Goal: Check status: Check status

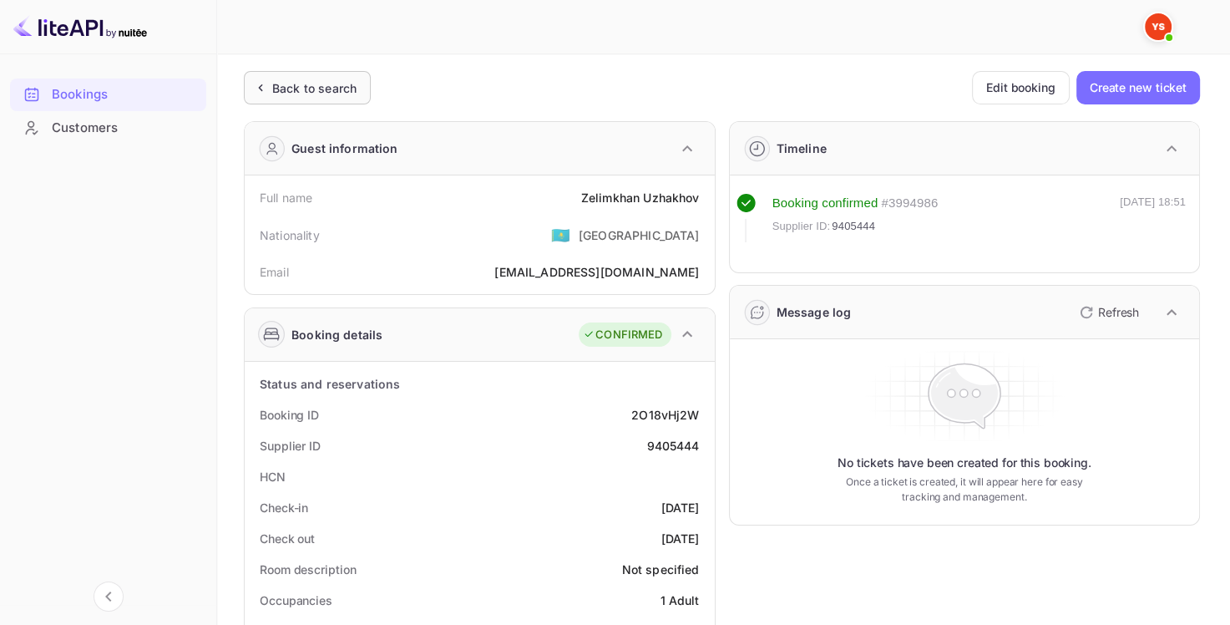
click at [336, 99] on div "Back to search" at bounding box center [307, 87] width 127 height 33
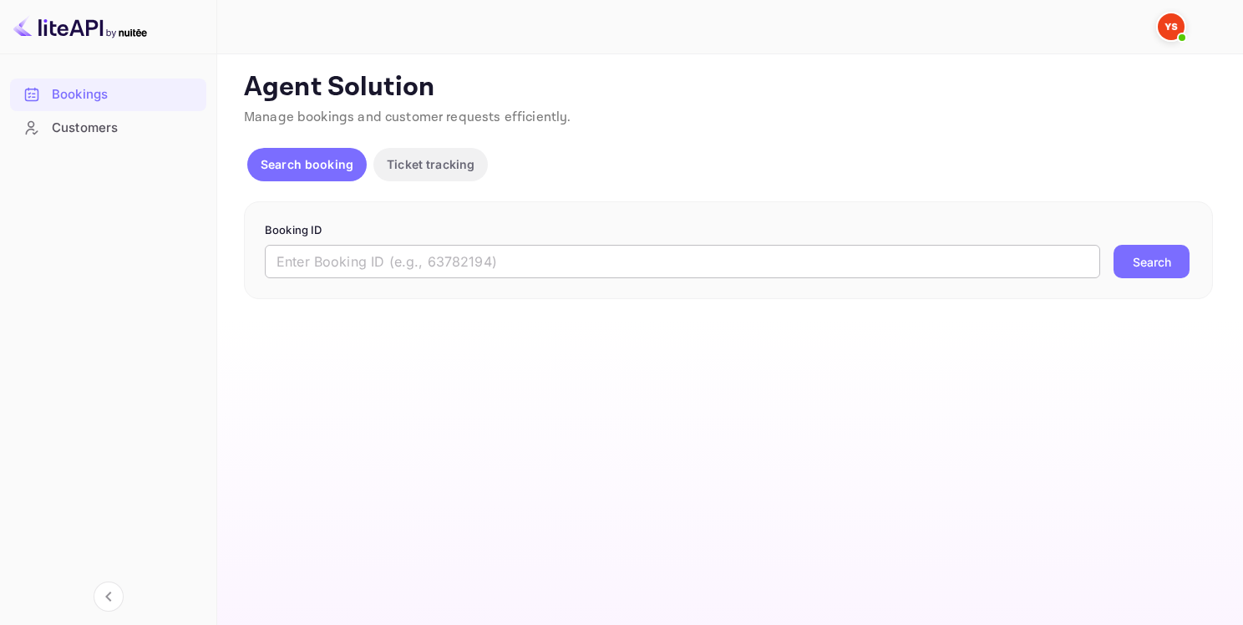
click at [375, 260] on input "text" at bounding box center [682, 261] width 835 height 33
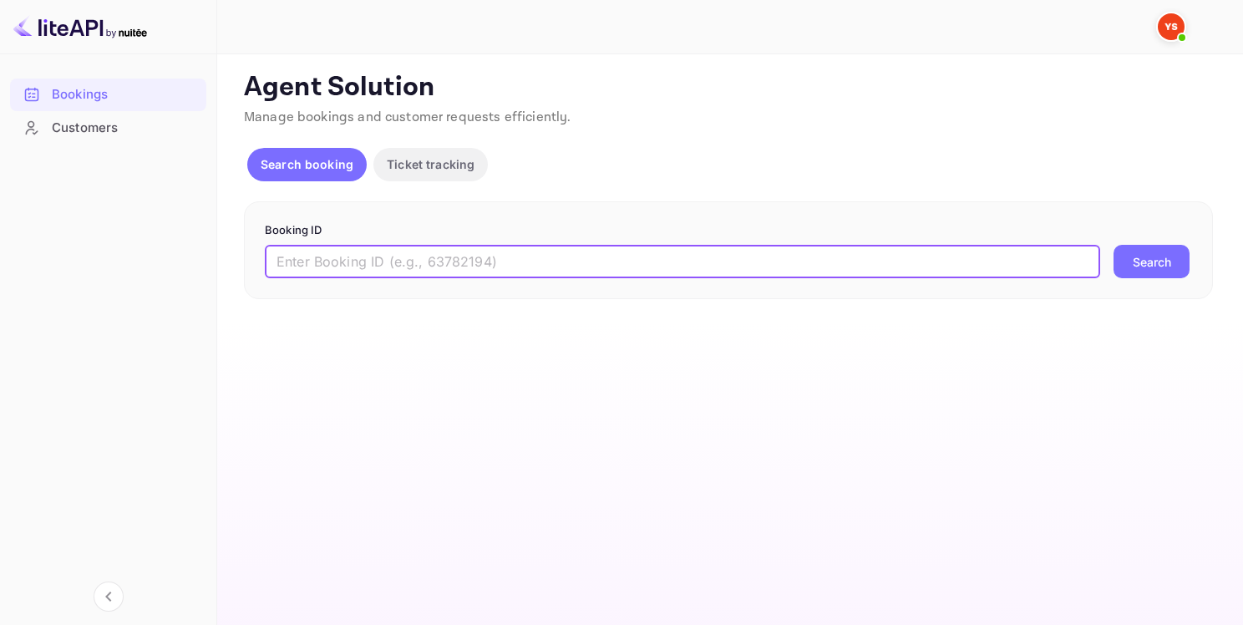
paste input "9401656"
type input "9401656"
click at [1164, 253] on button "Search" at bounding box center [1151, 261] width 76 height 33
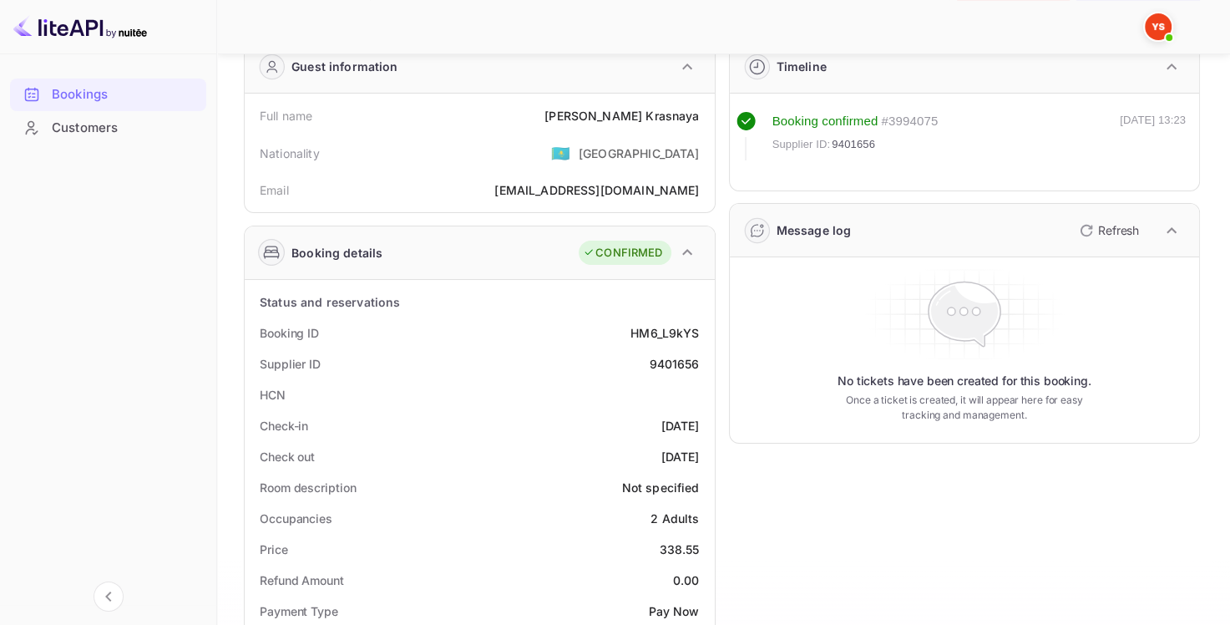
scroll to position [20, 0]
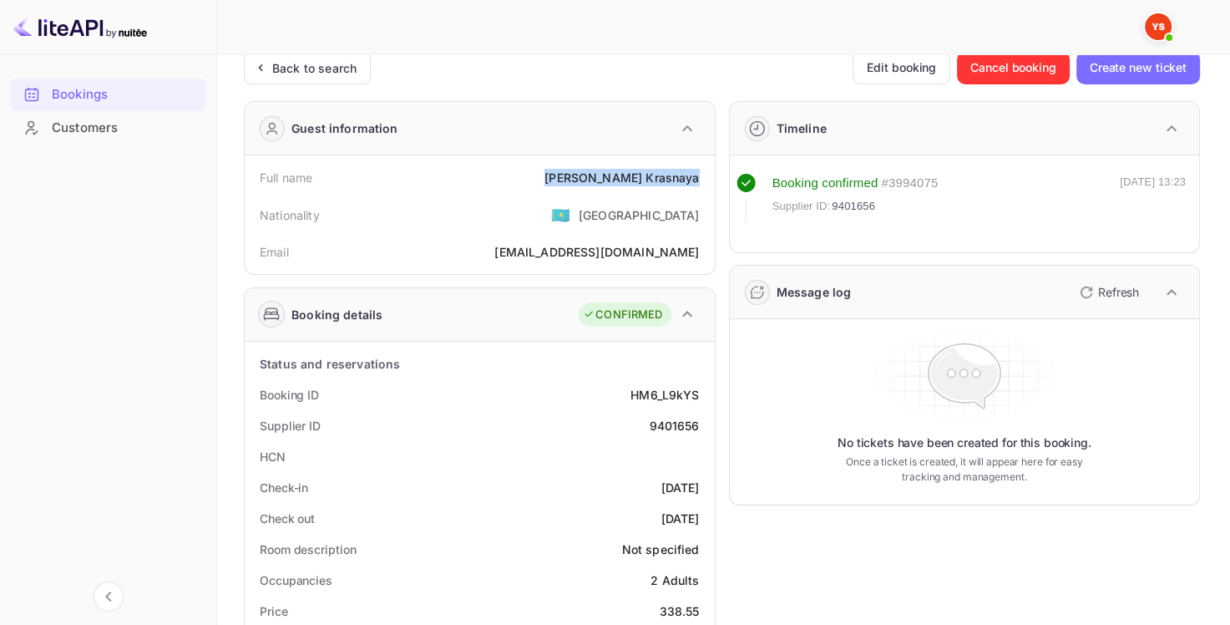
drag, startPoint x: 697, startPoint y: 180, endPoint x: 597, endPoint y: 188, distance: 100.5
click at [597, 188] on div "Full name [PERSON_NAME]" at bounding box center [479, 177] width 457 height 31
copy div "[PERSON_NAME]"
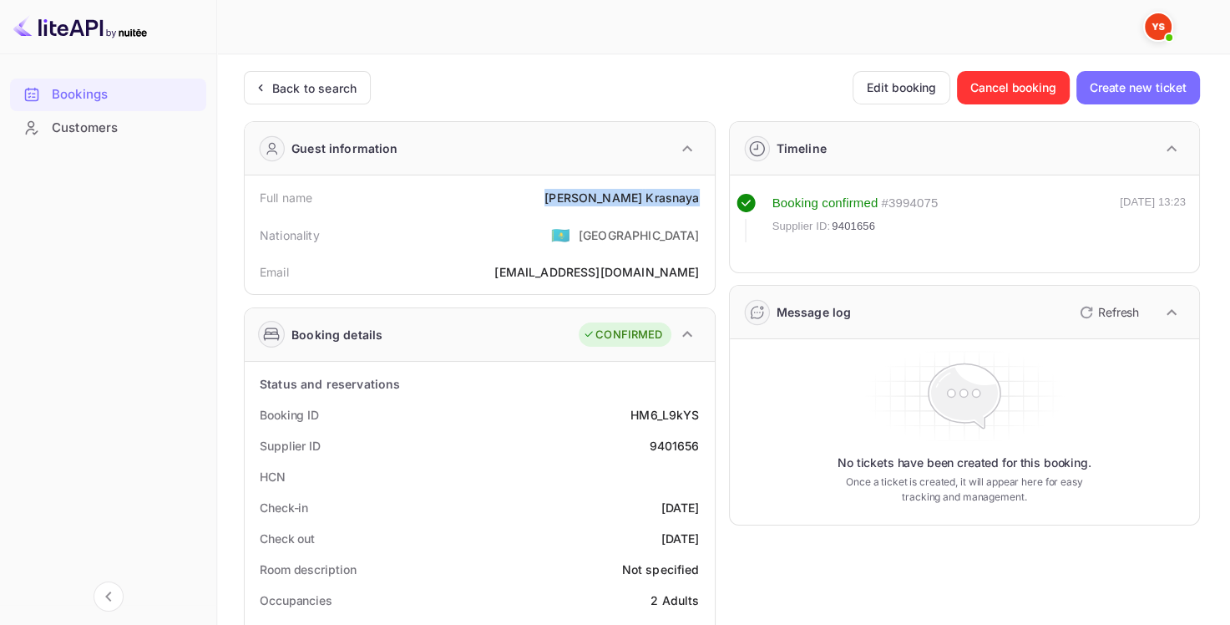
scroll to position [84, 0]
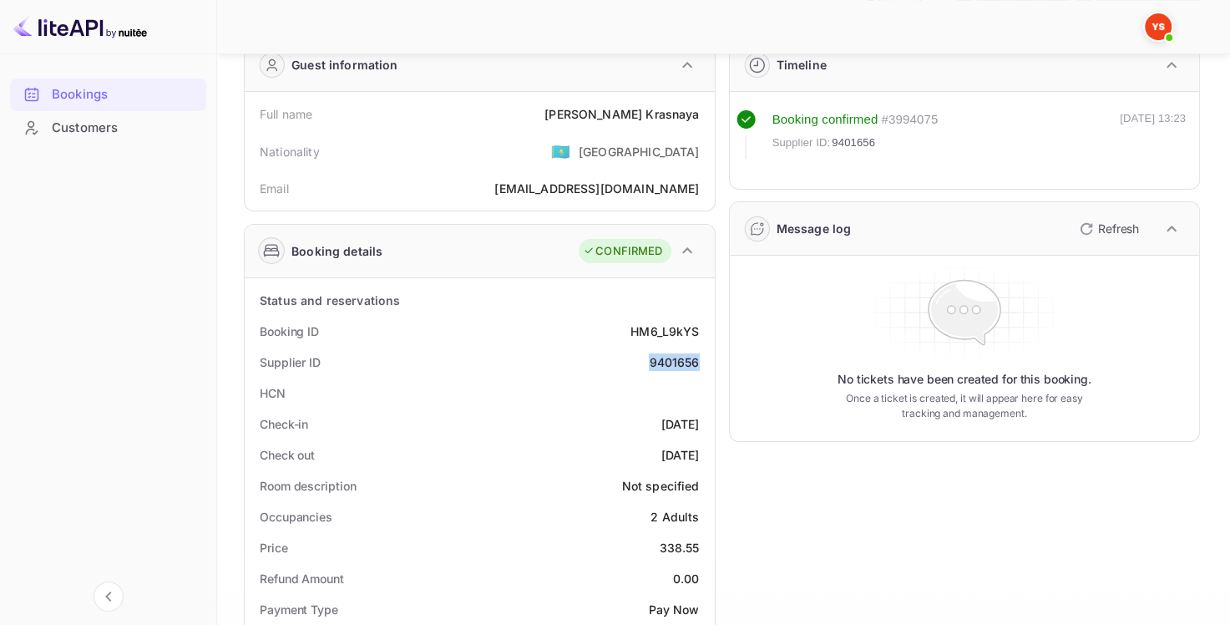
drag, startPoint x: 705, startPoint y: 361, endPoint x: 646, endPoint y: 364, distance: 58.6
click at [646, 364] on div "Supplier ID 9401656" at bounding box center [479, 362] width 457 height 31
copy div "9401656"
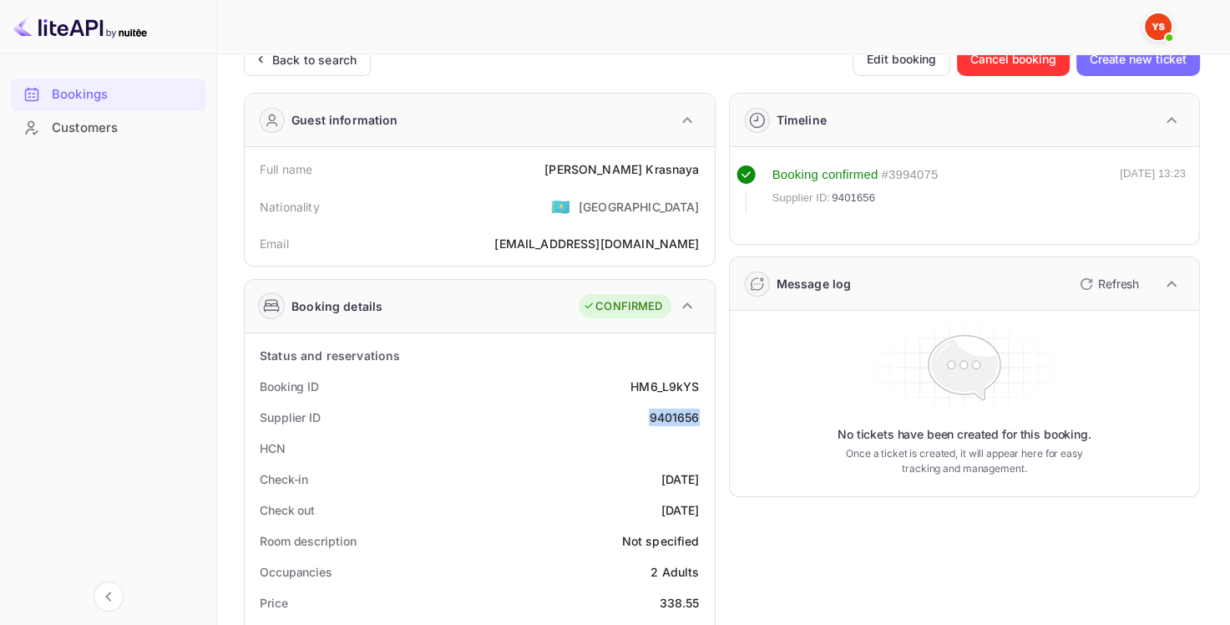
scroll to position [0, 0]
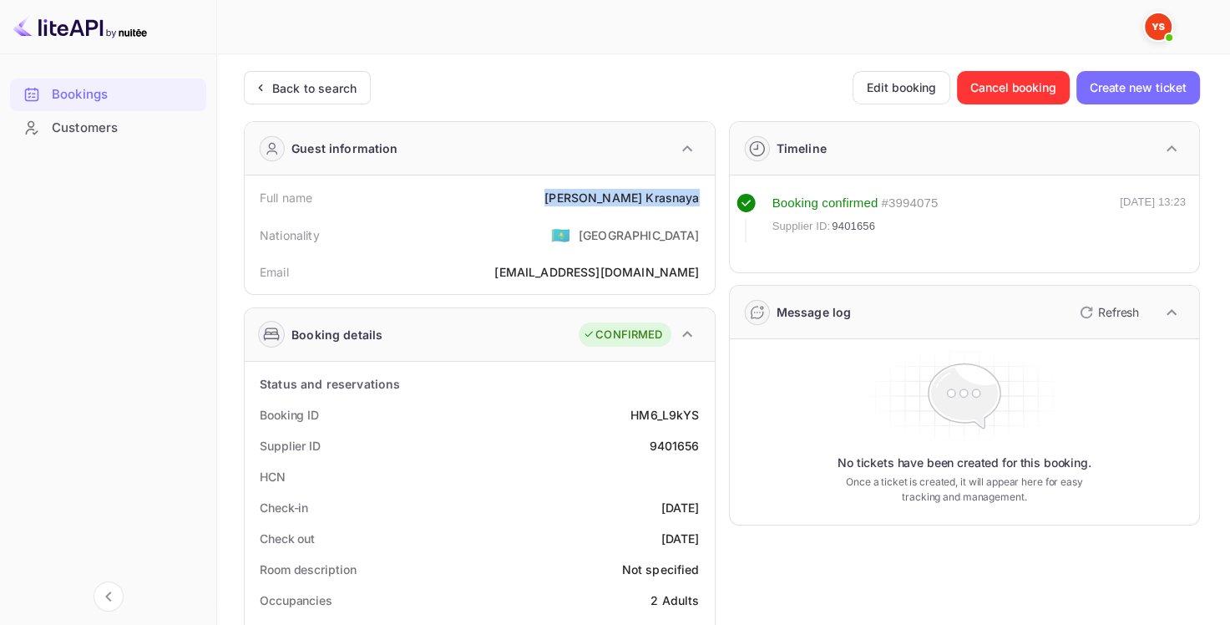
drag, startPoint x: 698, startPoint y: 196, endPoint x: 592, endPoint y: 198, distance: 106.1
click at [592, 198] on div "Full name [PERSON_NAME]" at bounding box center [479, 197] width 457 height 31
copy div "[PERSON_NAME]"
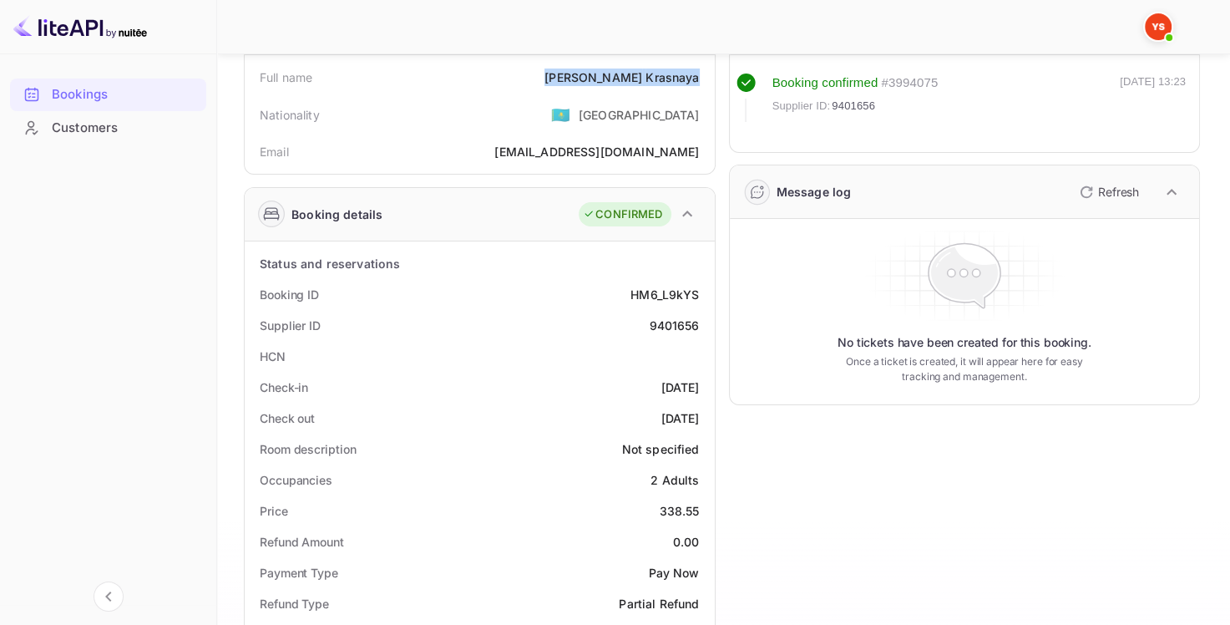
scroll to position [418, 0]
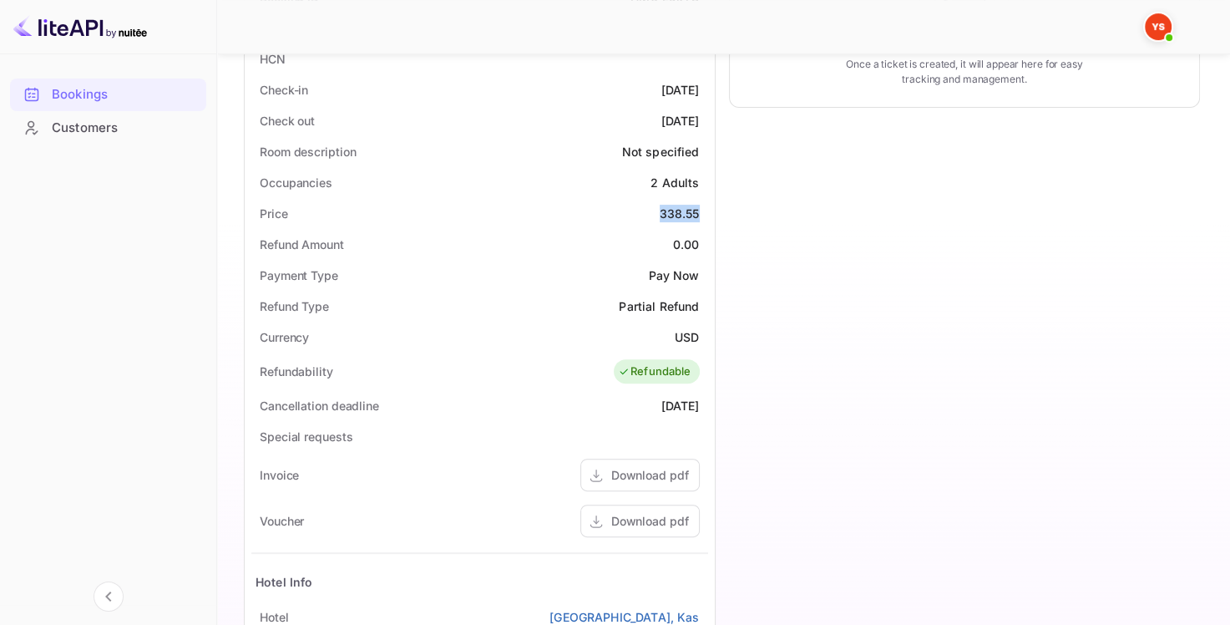
drag, startPoint x: 659, startPoint y: 212, endPoint x: 700, endPoint y: 213, distance: 40.9
click at [700, 213] on div "Price 338.55" at bounding box center [479, 213] width 457 height 31
copy div "338.55"
